Goal: Check status: Check status

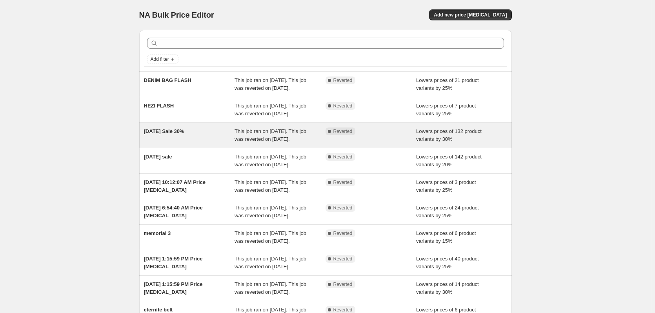
click at [173, 134] on span "[DATE] Sale 30%" at bounding box center [164, 131] width 40 height 6
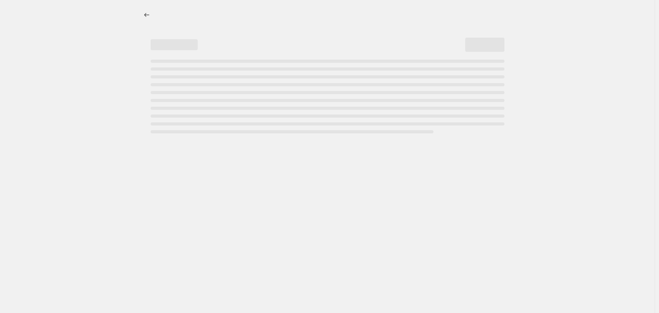
select select "percentage"
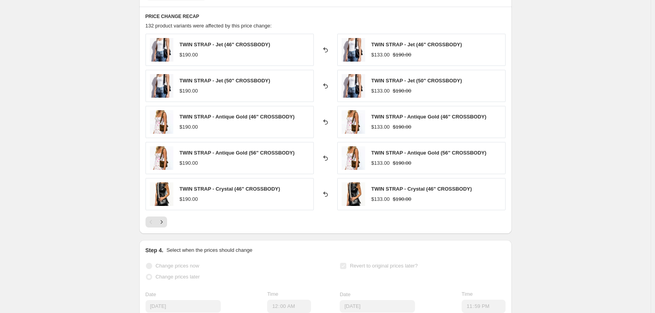
scroll to position [549, 0]
click at [162, 221] on icon "Next" at bounding box center [162, 221] width 8 height 8
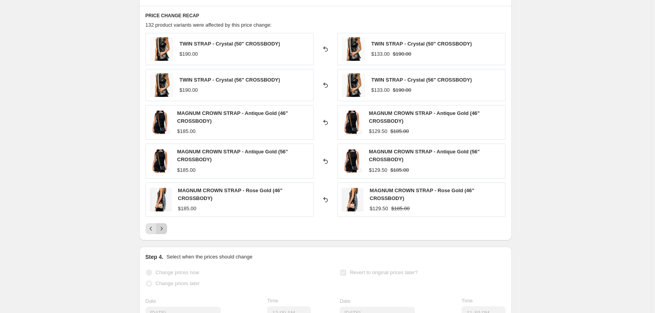
click at [165, 230] on icon "Next" at bounding box center [162, 229] width 8 height 8
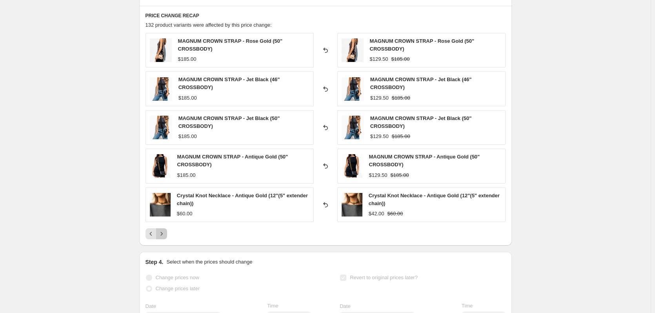
click at [165, 230] on icon "Next" at bounding box center [162, 234] width 8 height 8
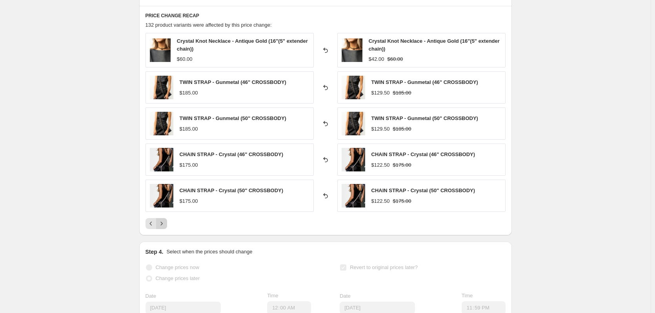
click at [165, 230] on div "PRICE CHANGE RECAP 132 product variants were affected by this price change: Cry…" at bounding box center [325, 121] width 373 height 230
click at [165, 227] on icon "Next" at bounding box center [162, 224] width 8 height 8
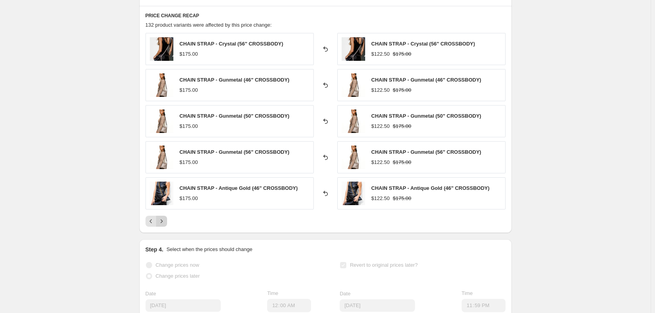
click at [167, 220] on button "Next" at bounding box center [161, 221] width 11 height 11
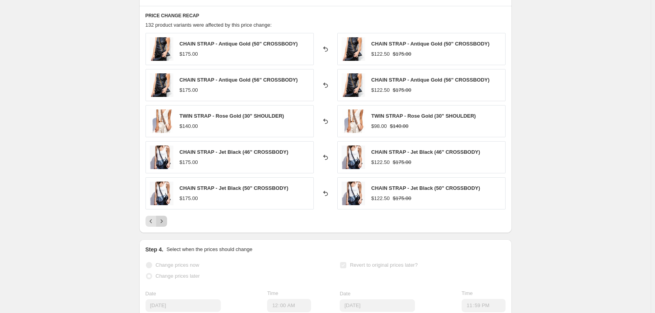
click at [167, 220] on button "Next" at bounding box center [161, 221] width 11 height 11
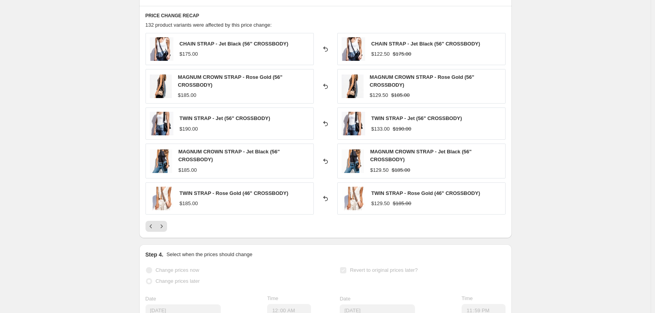
click at [168, 220] on div "CHAIN STRAP - Jet Black (56" CROSSBODY) $175.00 Reverted back CHAIN STRAP - Jet…" at bounding box center [326, 132] width 360 height 199
click at [167, 227] on button "Next" at bounding box center [161, 226] width 11 height 11
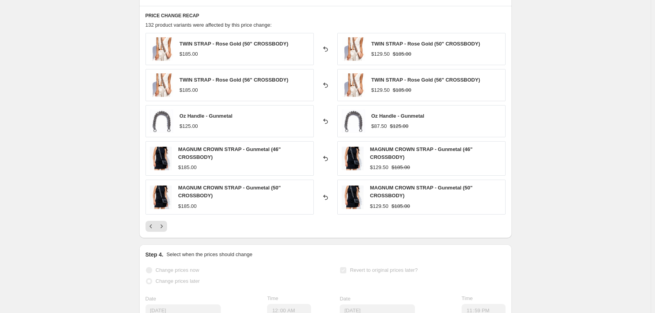
click at [167, 227] on button "Next" at bounding box center [161, 226] width 11 height 11
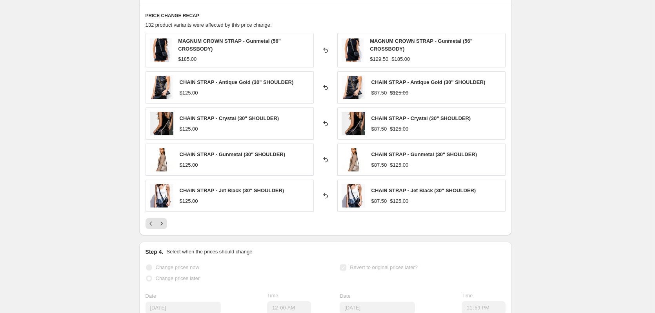
click at [167, 227] on button "Next" at bounding box center [161, 223] width 11 height 11
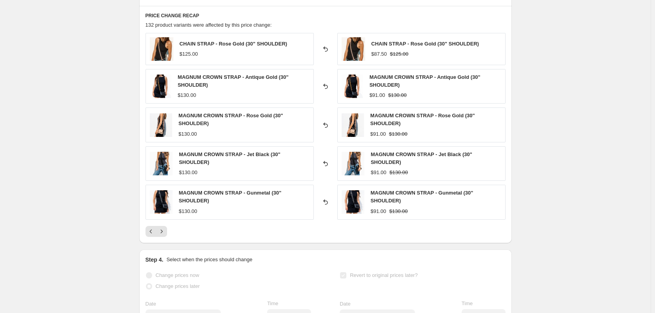
click at [167, 227] on button "Next" at bounding box center [161, 231] width 11 height 11
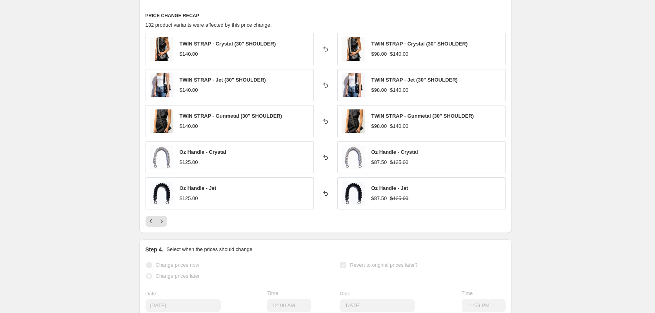
click at [168, 227] on div "PRICE CHANGE RECAP 132 product variants were affected by this price change: TWI…" at bounding box center [325, 119] width 373 height 227
click at [166, 222] on icon "Next" at bounding box center [162, 221] width 8 height 8
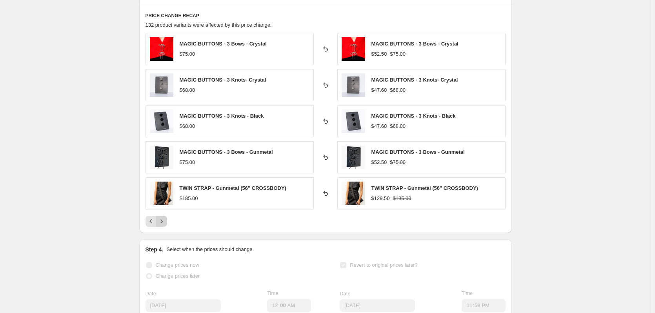
click at [166, 222] on icon "Next" at bounding box center [162, 221] width 8 height 8
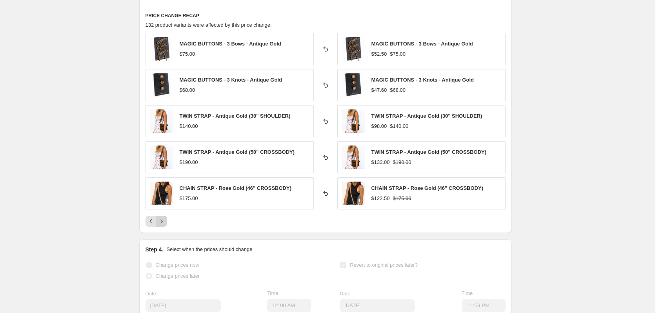
click at [166, 222] on icon "Next" at bounding box center [162, 221] width 8 height 8
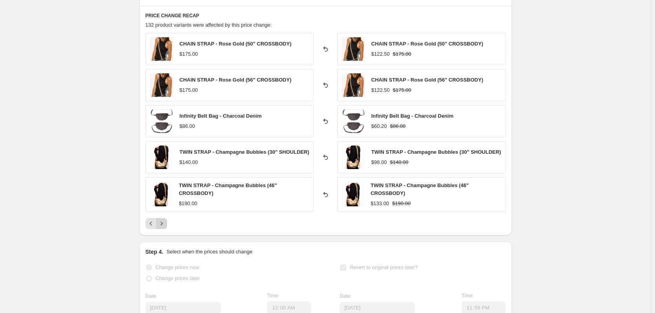
click at [166, 222] on icon "Next" at bounding box center [162, 224] width 8 height 8
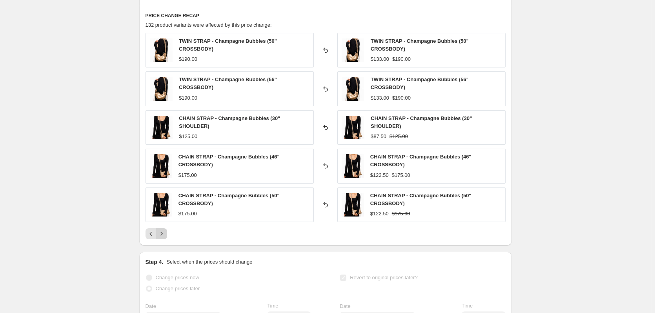
click at [166, 222] on div "TWIN STRAP - Champagne Bubbles (50" CROSSBODY) $190.00 Reverted back TWIN STRAP…" at bounding box center [326, 136] width 360 height 206
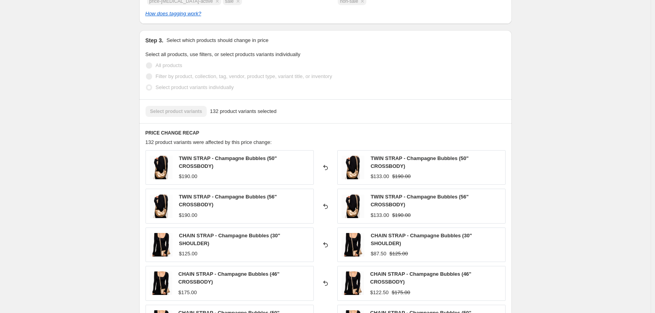
scroll to position [432, 0]
